Goal: Task Accomplishment & Management: Use online tool/utility

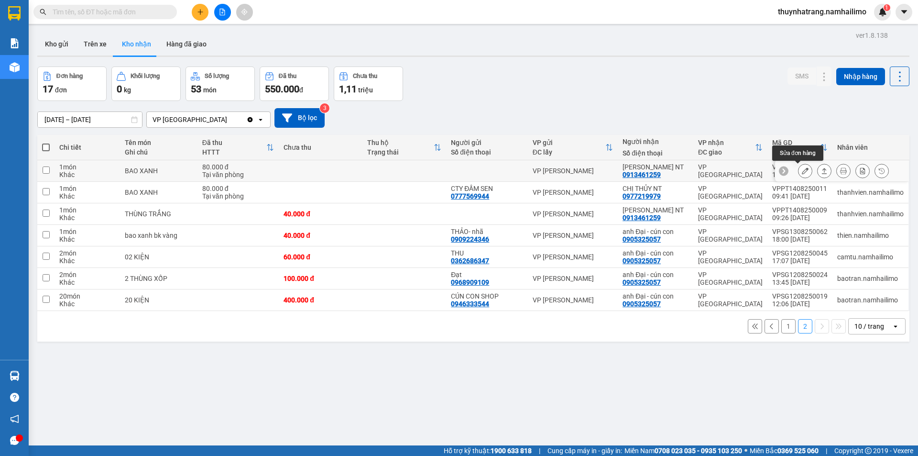
click at [802, 171] on icon at bounding box center [805, 170] width 7 height 7
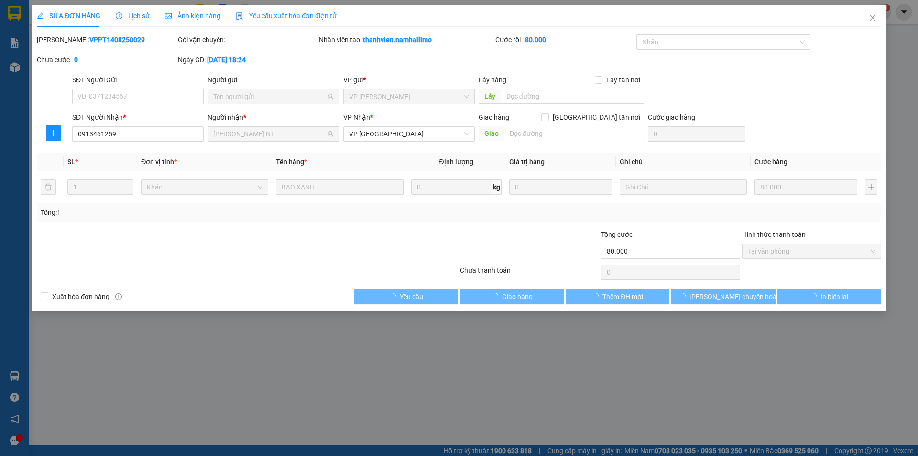
type input "0913461259"
type input "[PERSON_NAME] NT"
type input "80.000"
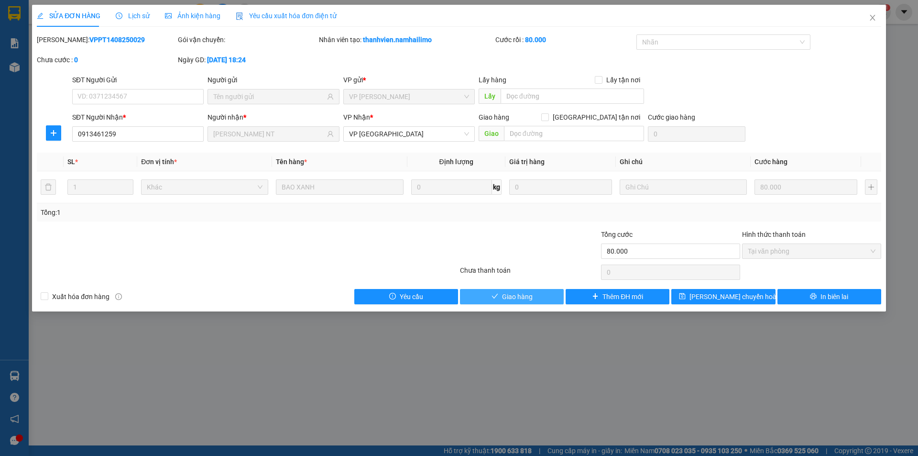
click at [507, 300] on span "Giao hàng" at bounding box center [517, 296] width 31 height 11
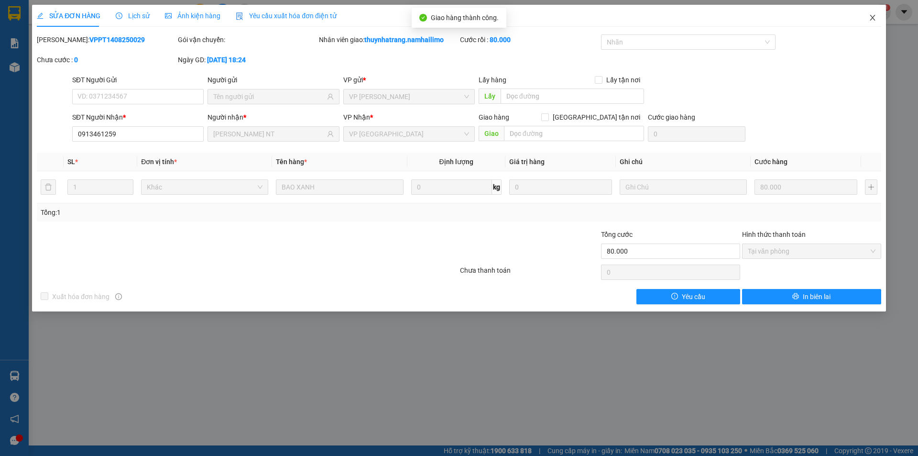
click at [873, 17] on icon "close" at bounding box center [872, 18] width 5 height 6
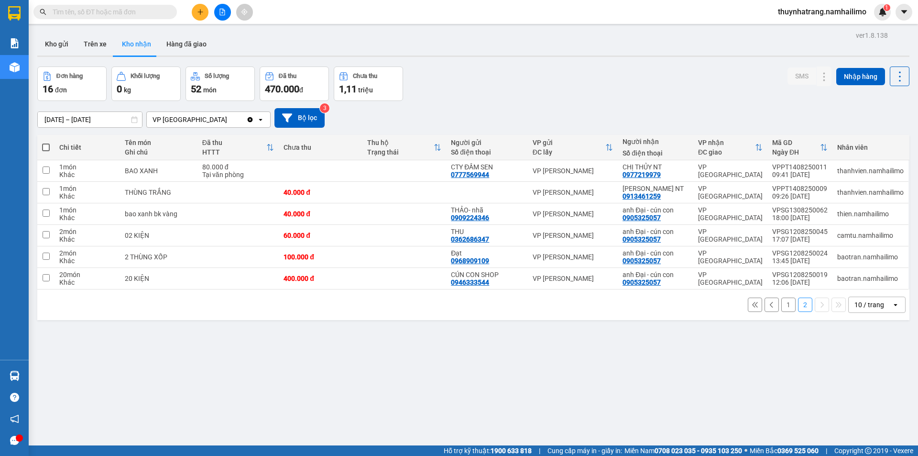
click at [782, 308] on button "1" at bounding box center [789, 305] width 14 height 14
